Goal: Find specific page/section: Find specific page/section

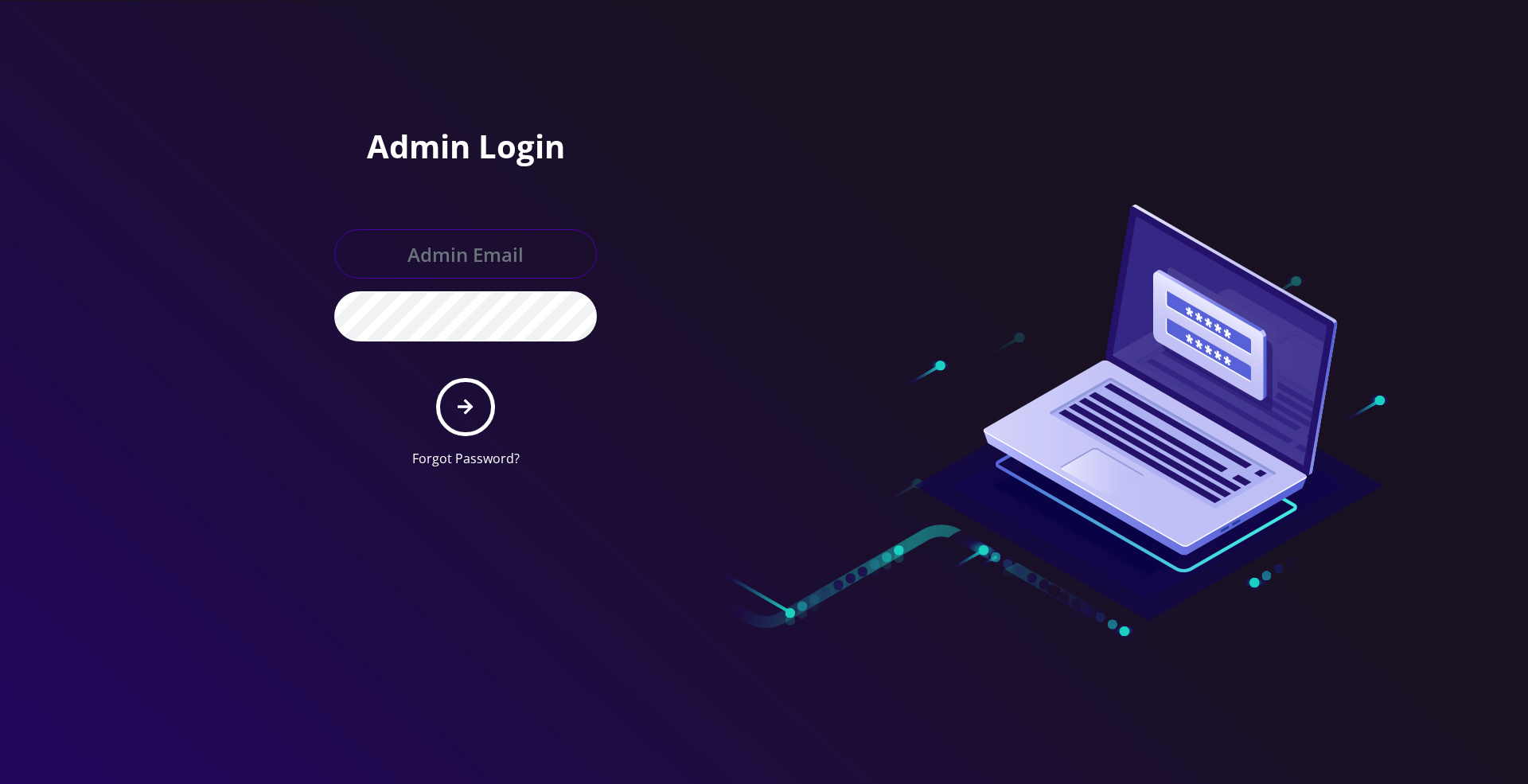
type input "[PERSON_NAME][EMAIL_ADDRESS][DOMAIN_NAME]"
click at [461, 401] on icon "submit" at bounding box center [465, 406] width 15 height 18
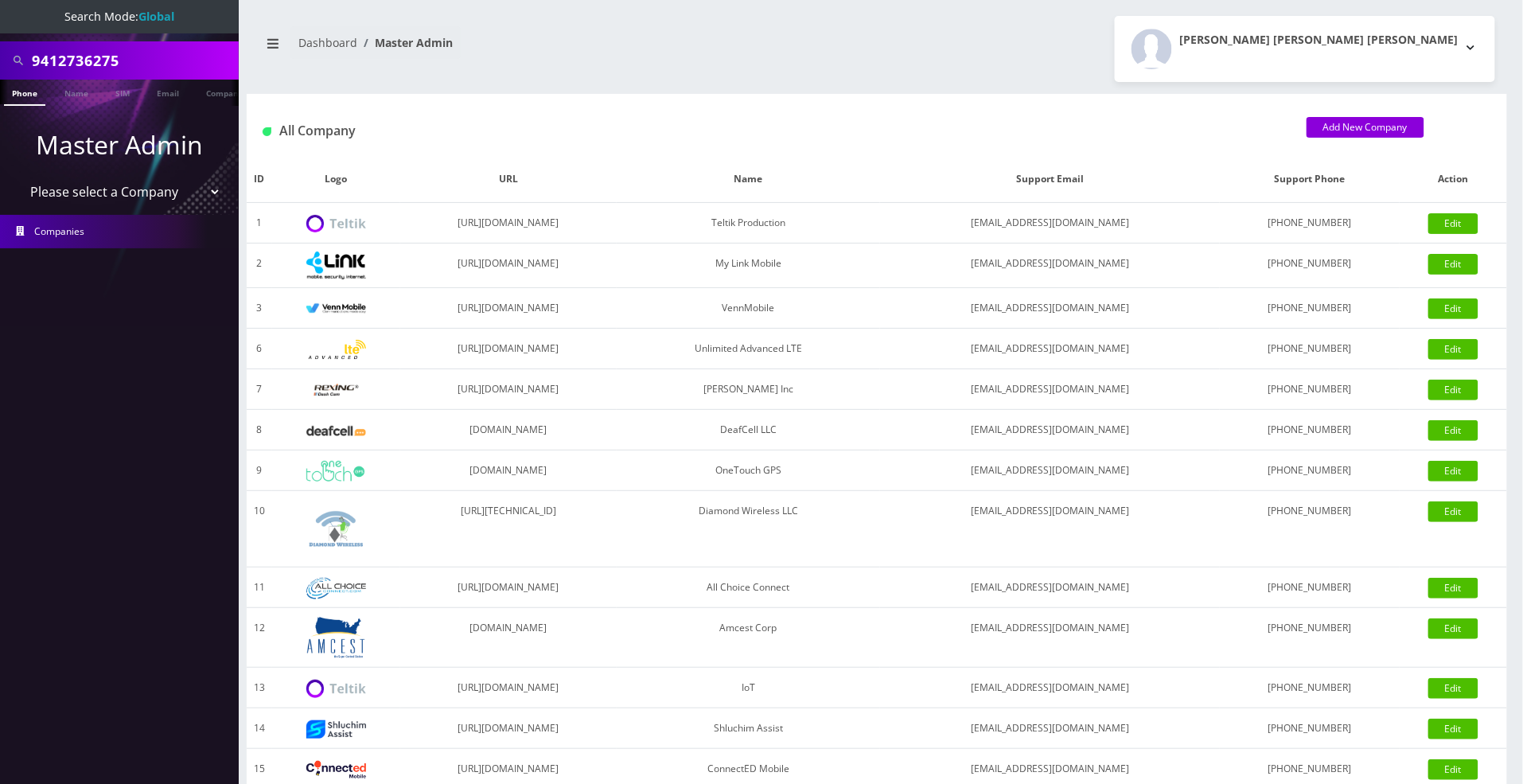
drag, startPoint x: 141, startPoint y: 61, endPoint x: -2, endPoint y: 49, distance: 143.5
click at [0, 49] on html "Search Mode: Global 9412736275 Phone Name SIM Email Company Customer Master Adm…" at bounding box center [761, 546] width 1523 height 1092
paste input "4232001384"
type input "4232001384"
click at [17, 89] on link "Phone" at bounding box center [24, 92] width 42 height 26
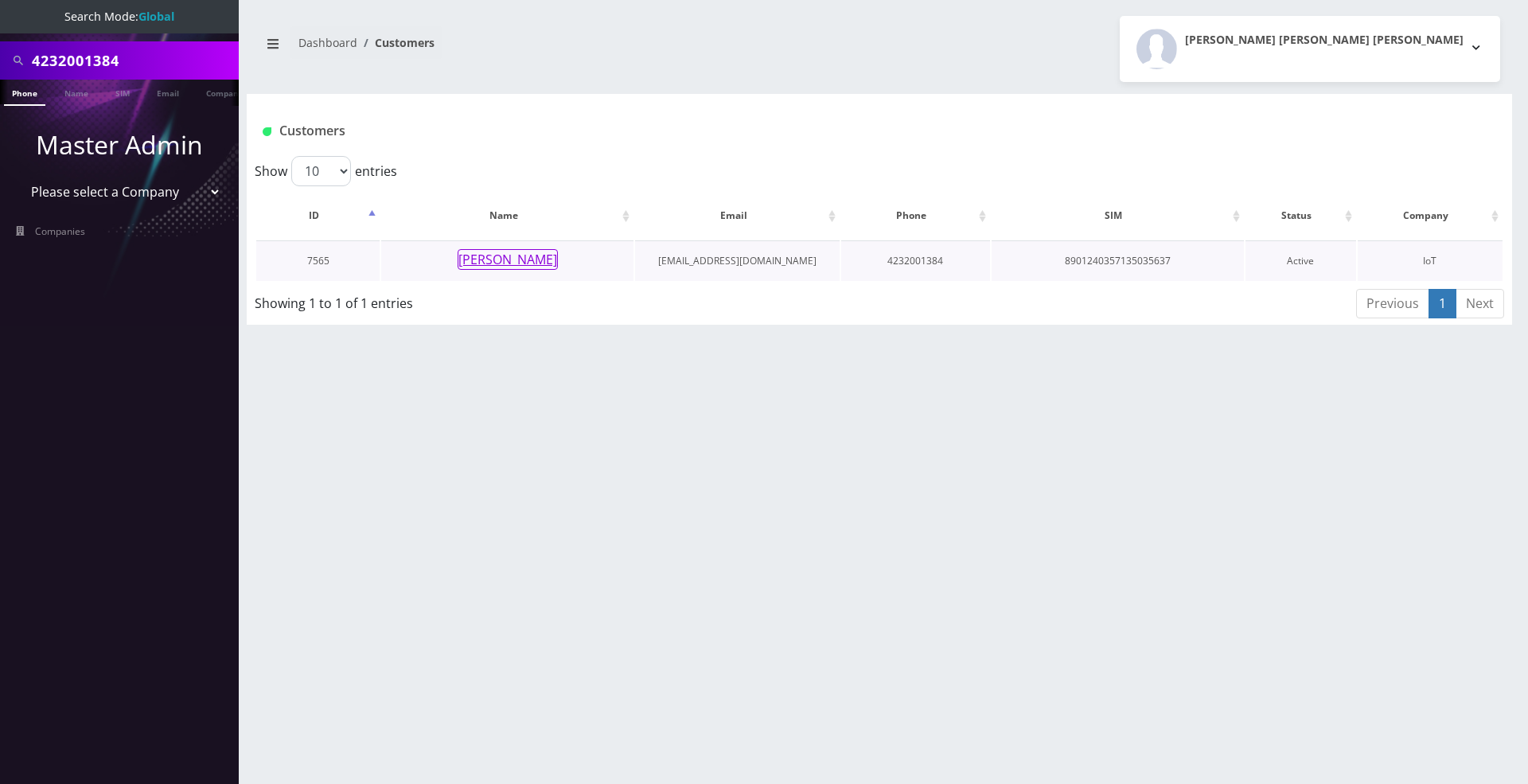
click at [544, 266] on button "Nirvan Ramoutar" at bounding box center [507, 259] width 101 height 20
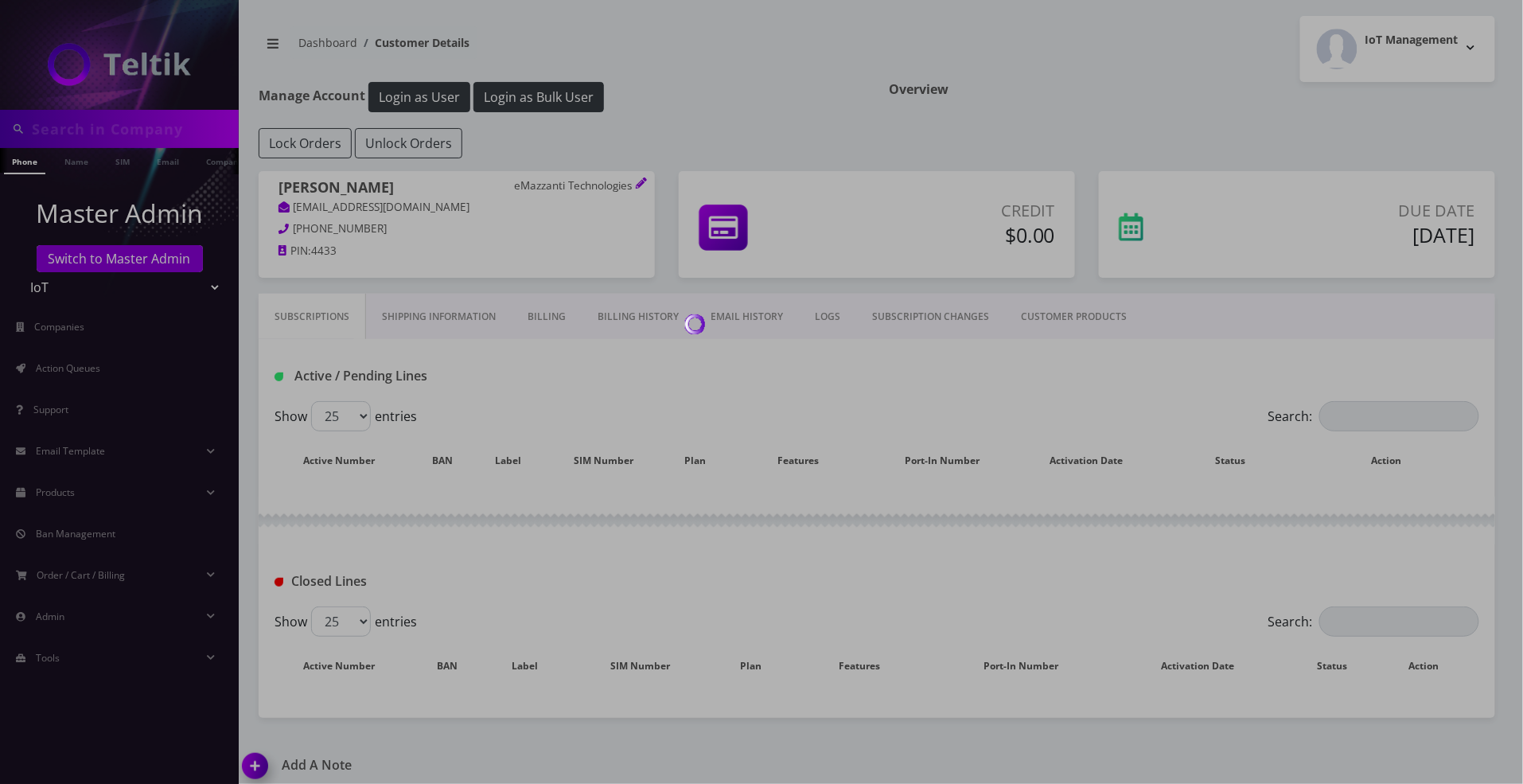
type input "4232001384"
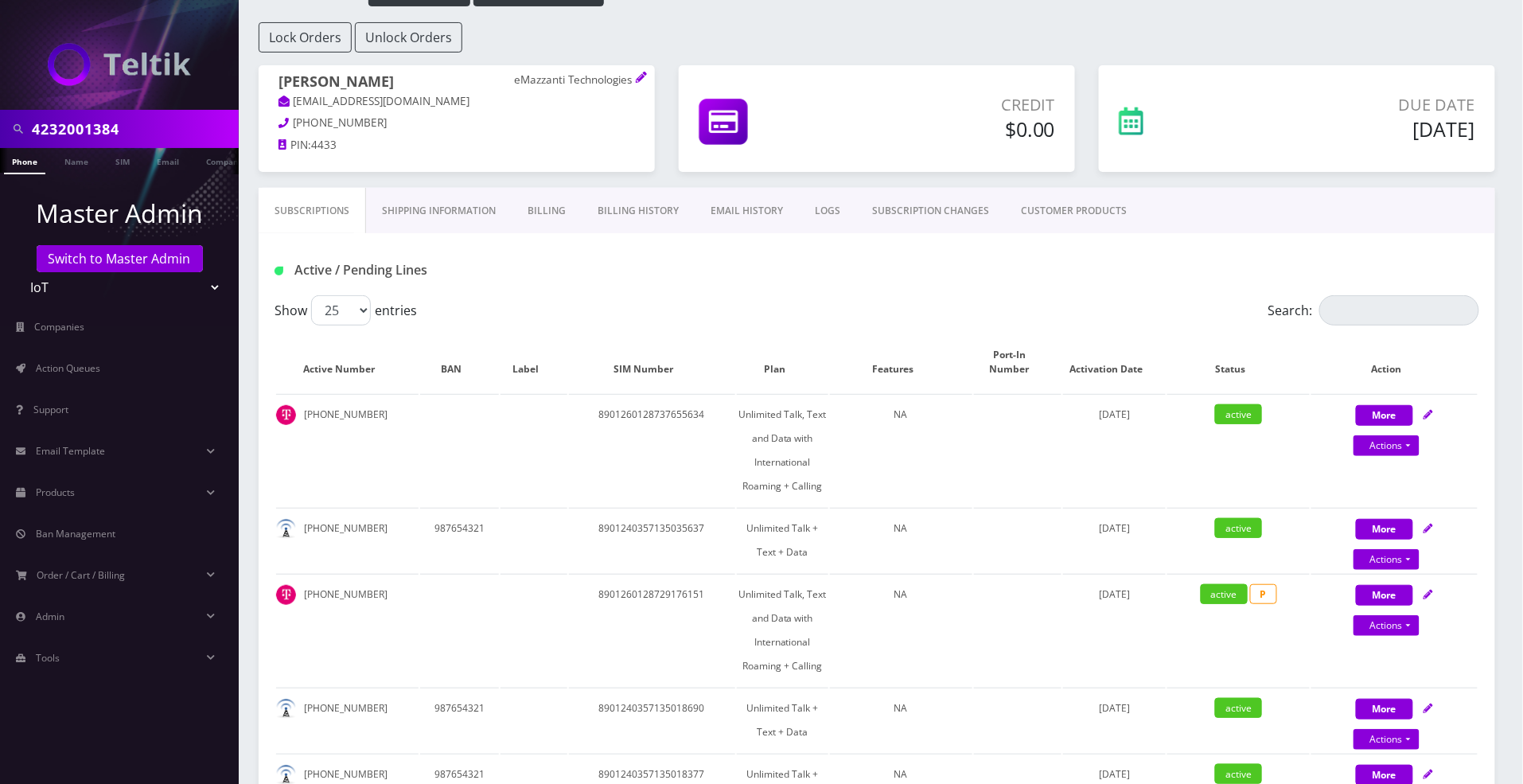
scroll to position [318, 0]
